Goal: Check status: Check status

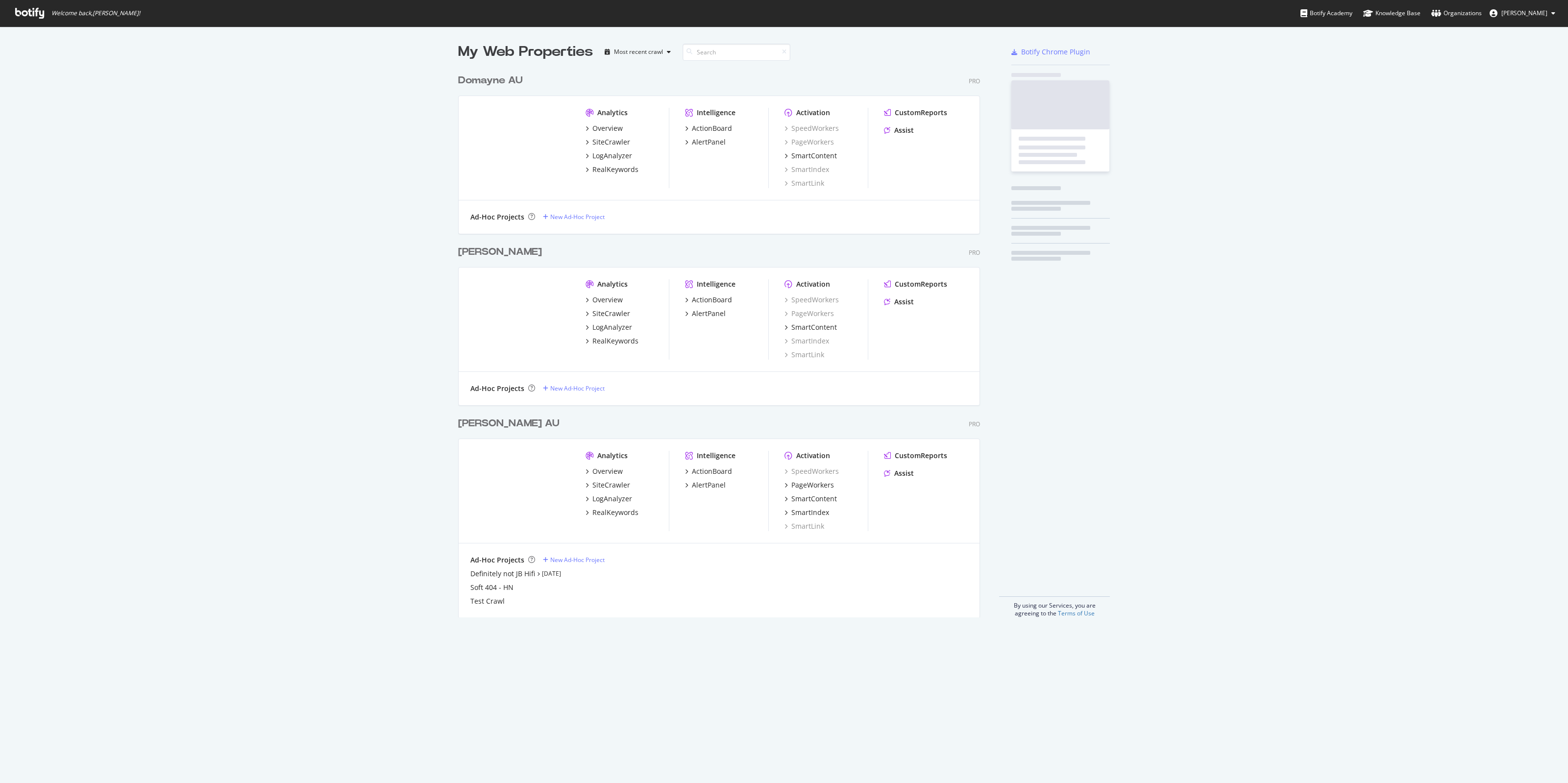
scroll to position [774, 1550]
click at [354, 248] on div "My Web Properties Most recent crawl Domayne AU Pro Analytics Overview SiteCrawl…" at bounding box center [784, 329] width 1568 height 606
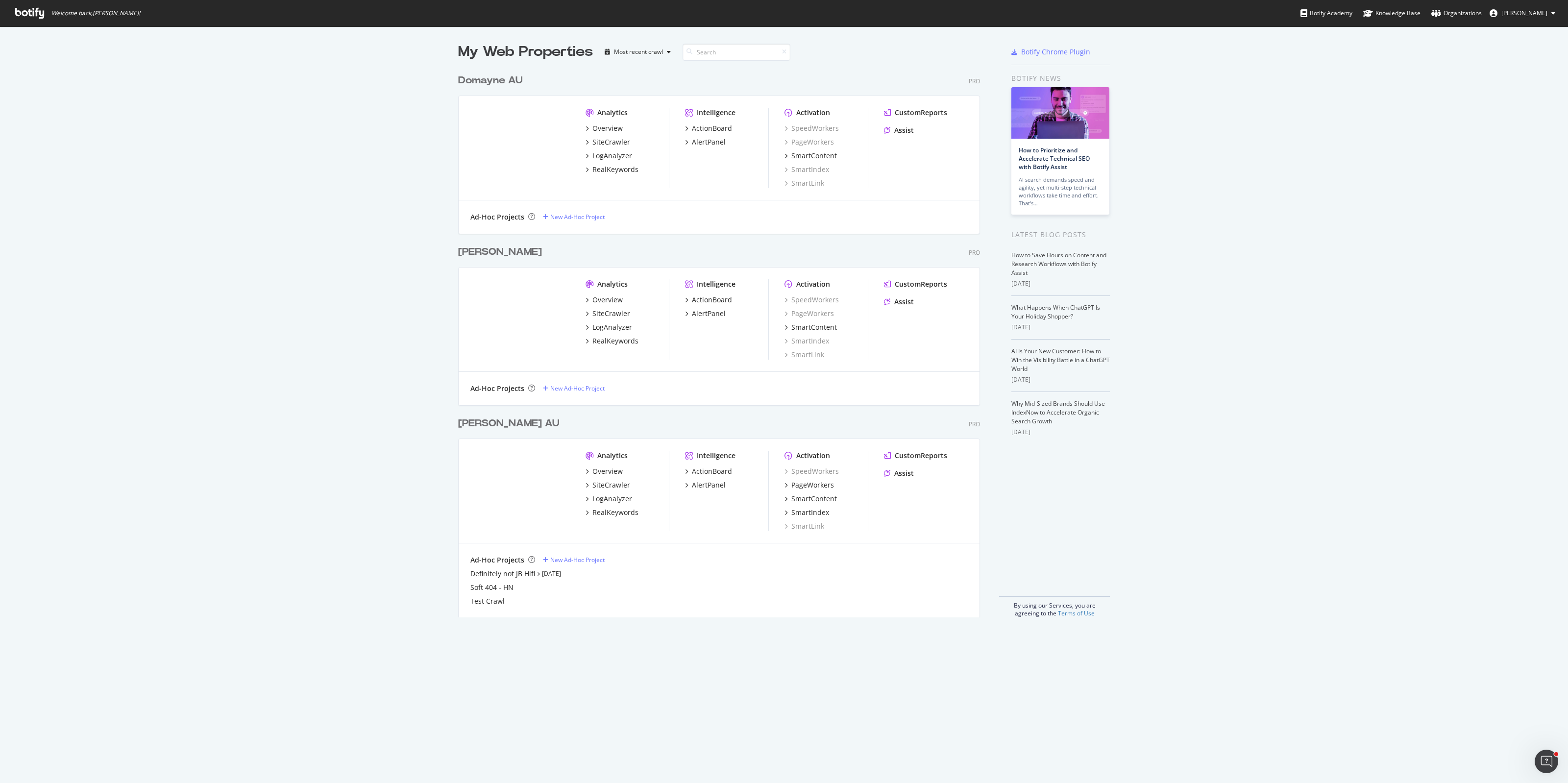
scroll to position [0, 0]
click at [603, 157] on div "LogAnalyzer" at bounding box center [612, 156] width 40 height 10
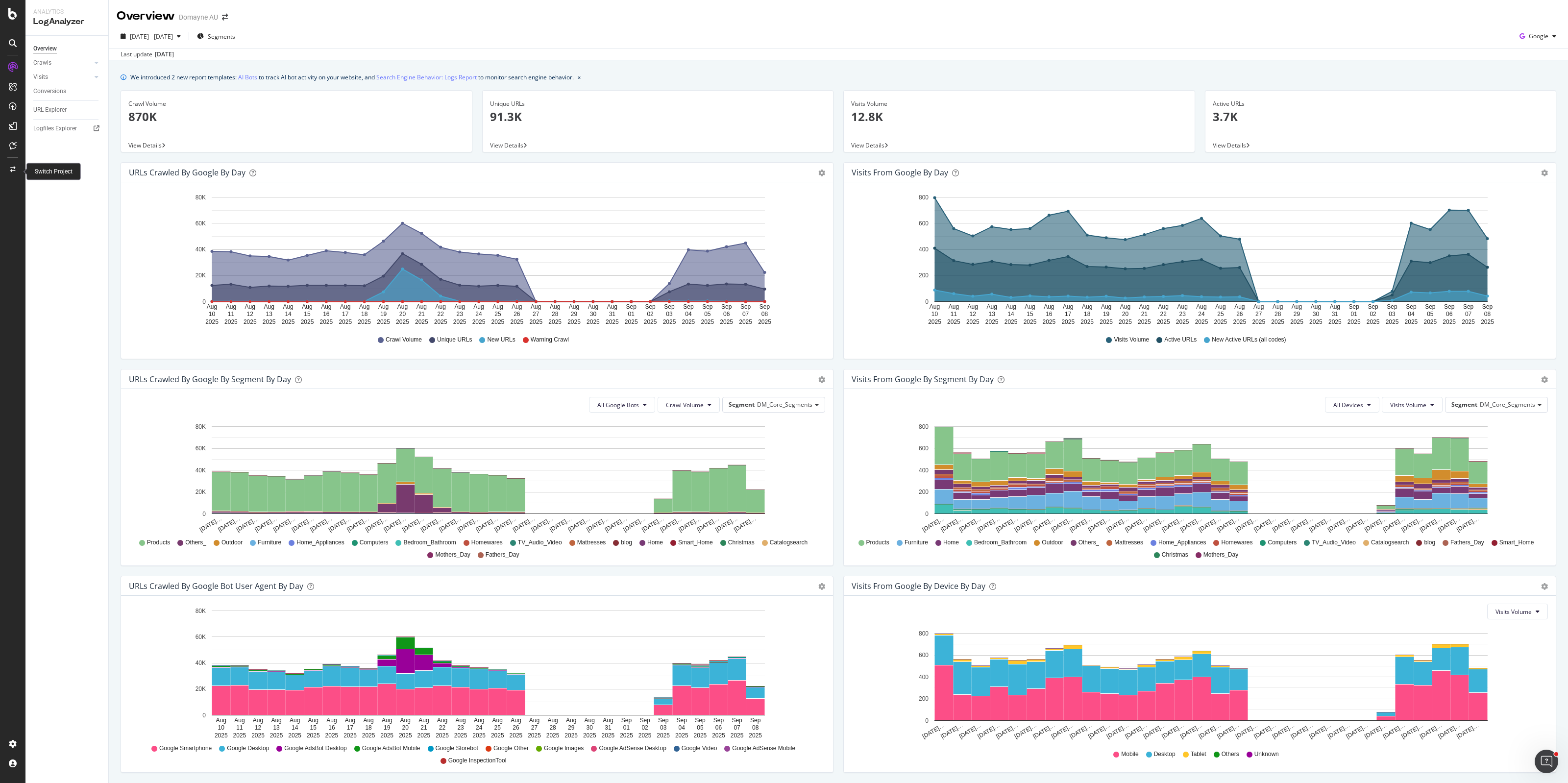
click at [16, 169] on div at bounding box center [13, 169] width 23 height 16
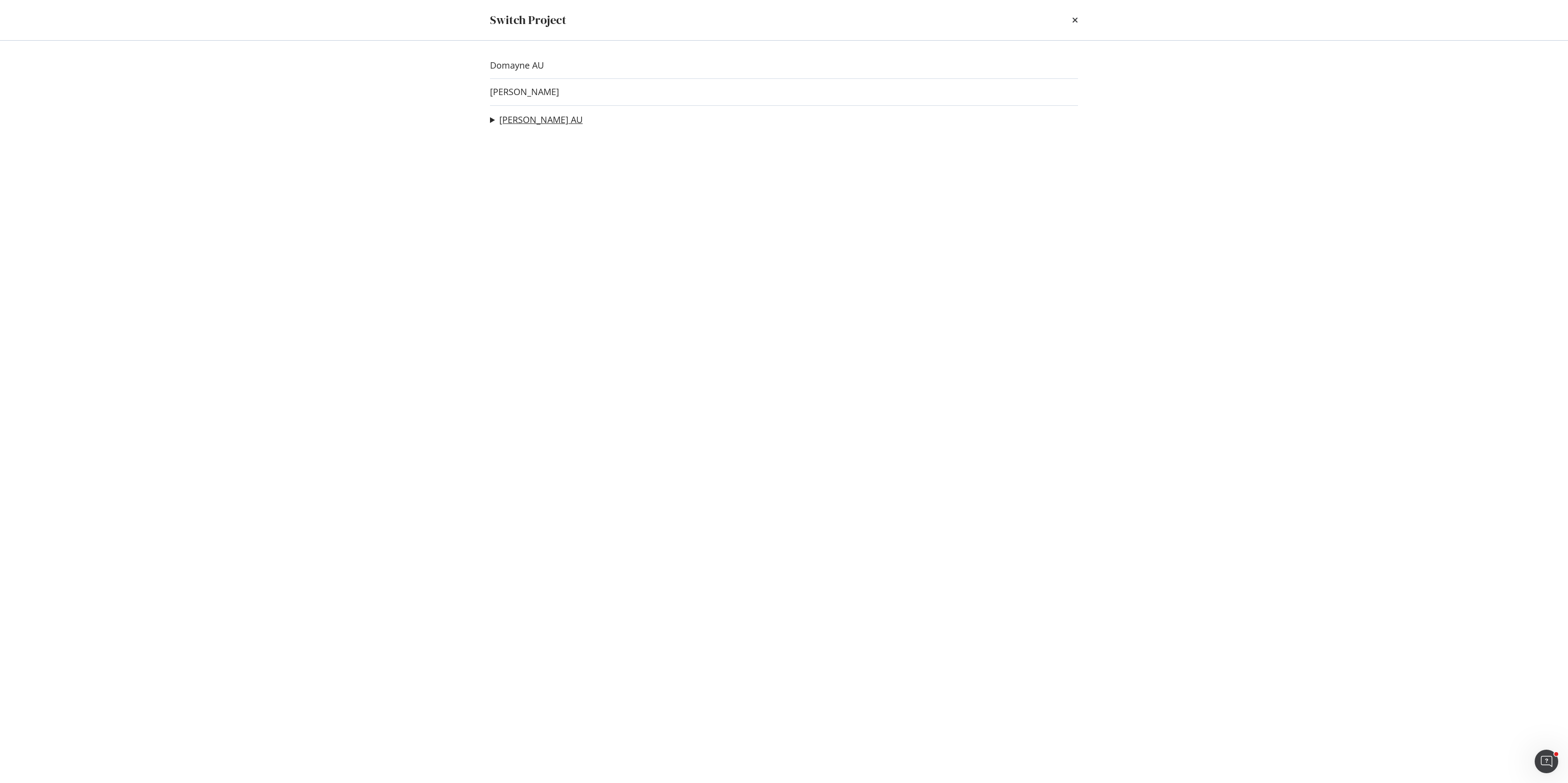
click at [506, 122] on link "[PERSON_NAME] AU" at bounding box center [541, 120] width 83 height 10
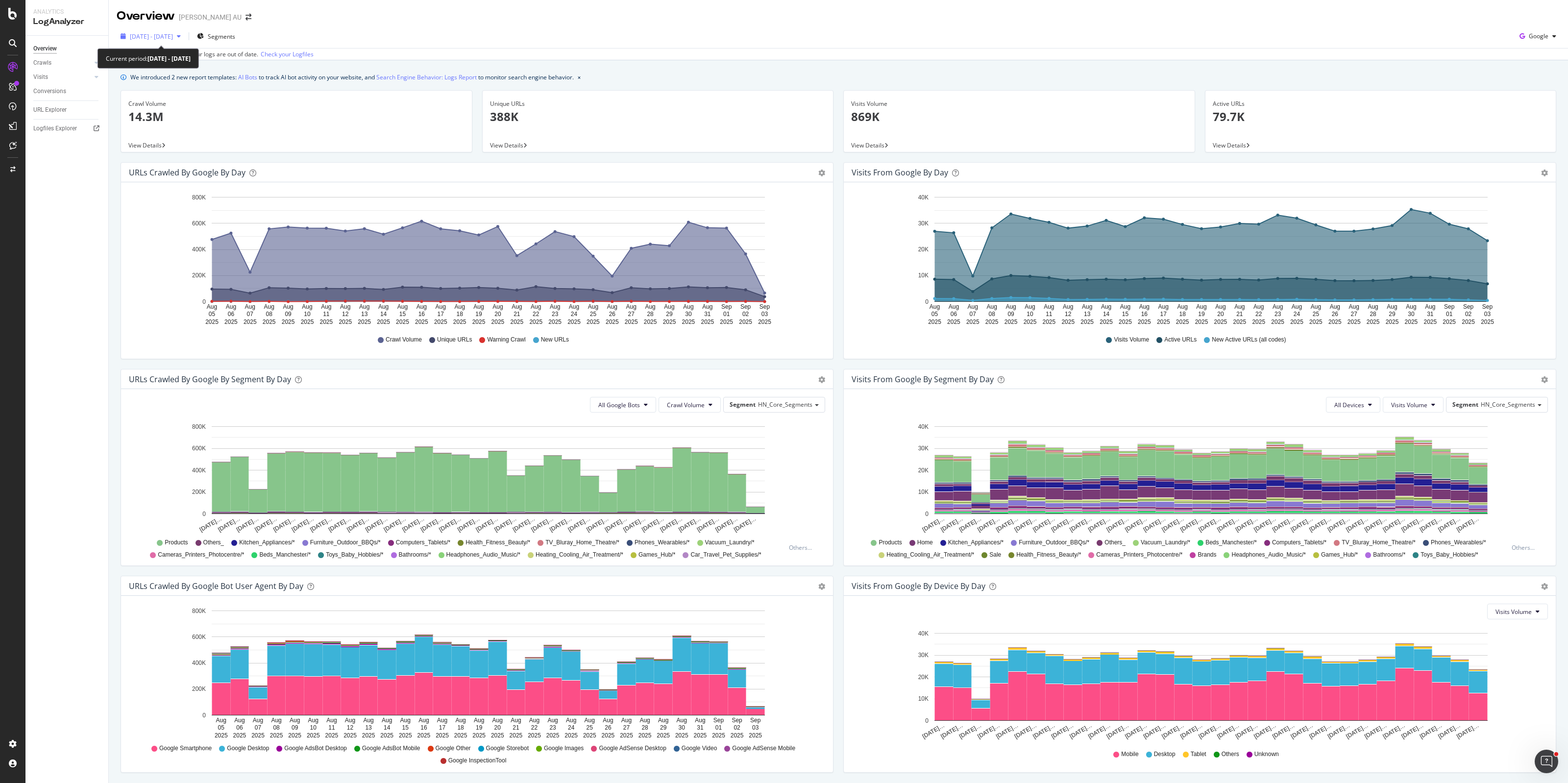
click at [168, 37] on span "[DATE] - [DATE]" at bounding box center [151, 36] width 43 height 8
click at [157, 130] on div "Custom" at bounding box center [153, 130] width 21 height 8
click at [155, 144] on input "[DATE]" at bounding box center [150, 146] width 39 height 14
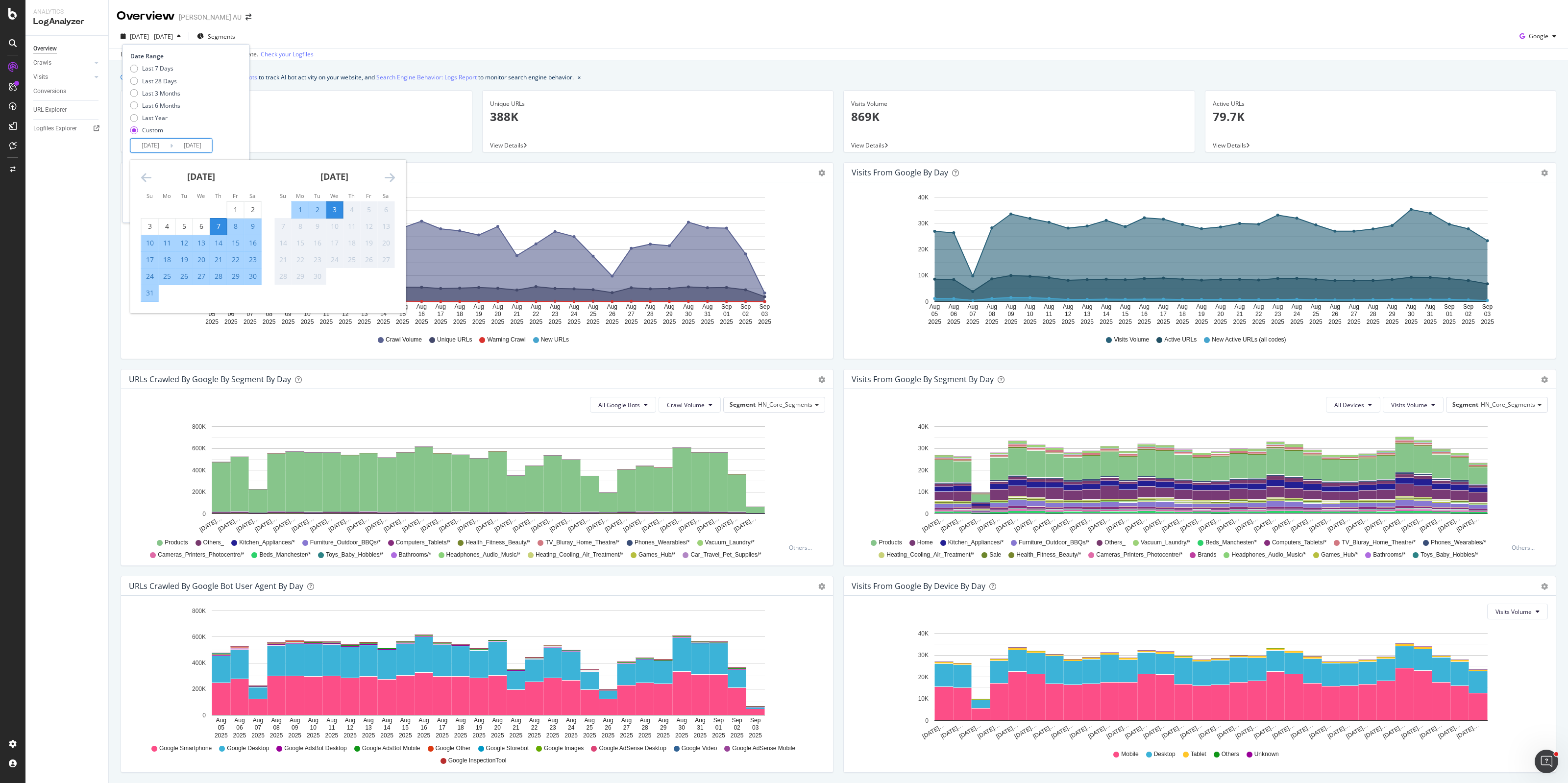
click at [829, 218] on div "URLs Crawled by Google by day Area Table Hold CTRL while clicking to filter the…" at bounding box center [476, 265] width 722 height 206
